Goal: Find specific page/section: Find specific page/section

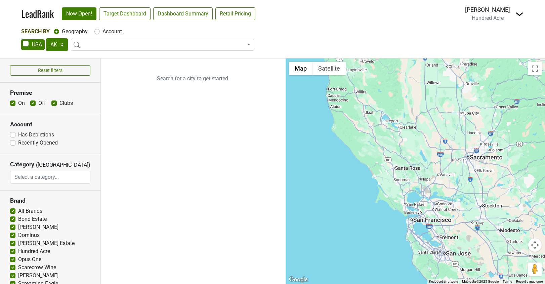
select select "TX"
select select
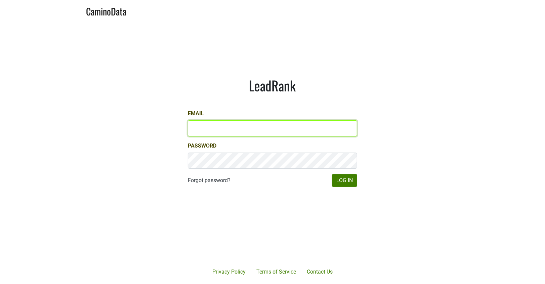
type input "andrew@hundredacre.com"
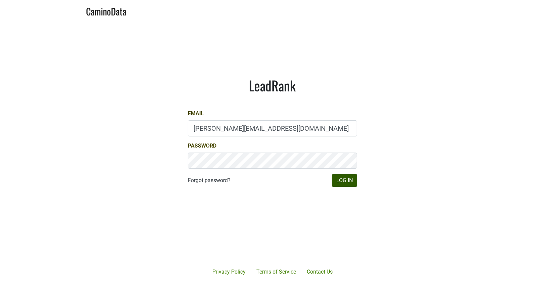
click at [339, 185] on button "Log In" at bounding box center [344, 180] width 25 height 13
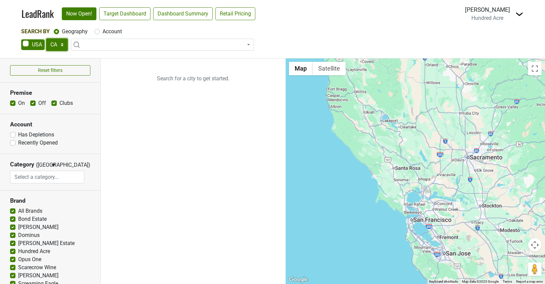
select select "[GEOGRAPHIC_DATA]"
click at [147, 16] on link "Target Dashboard" at bounding box center [124, 13] width 51 height 13
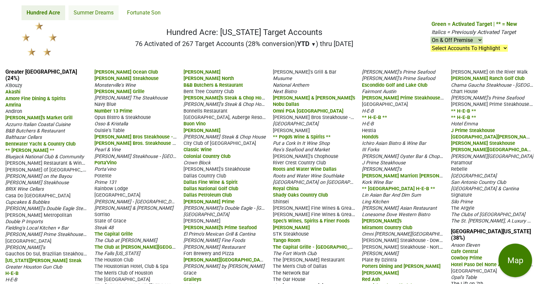
click at [95, 10] on link "Summer Dreams" at bounding box center [94, 12] width 50 height 15
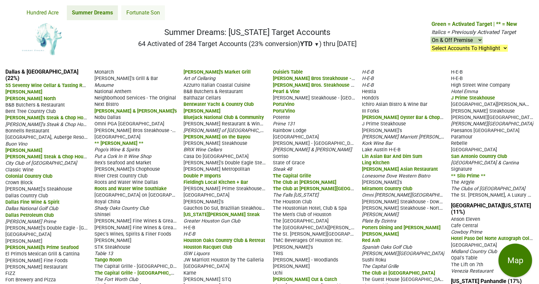
click at [151, 16] on link "Fortunate Son" at bounding box center [143, 12] width 44 height 15
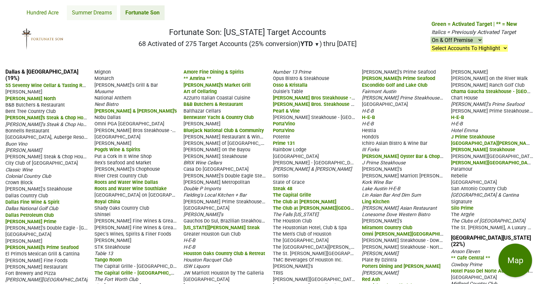
click at [89, 11] on link "Summer Dreams" at bounding box center [92, 12] width 50 height 15
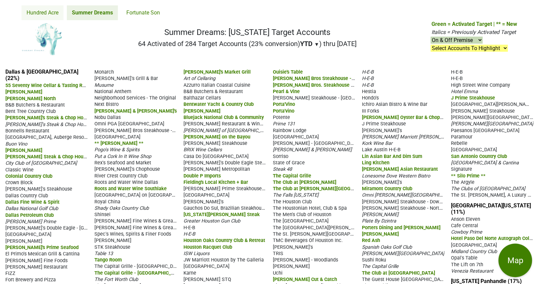
click at [47, 12] on link "Hundred Acre" at bounding box center [43, 12] width 42 height 15
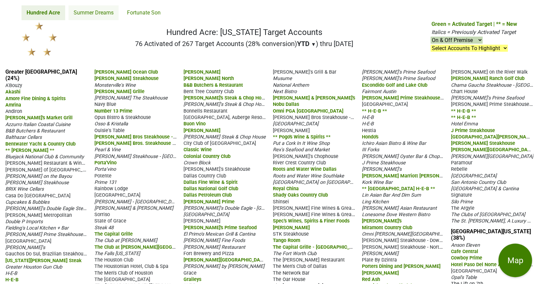
click at [104, 14] on link "Summer Dreams" at bounding box center [94, 12] width 50 height 15
